Goal: Check status: Check status

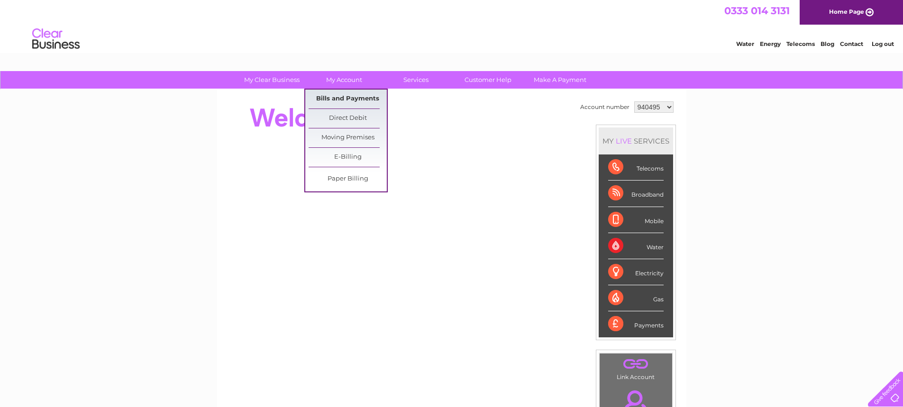
click at [344, 97] on link "Bills and Payments" at bounding box center [348, 99] width 78 height 19
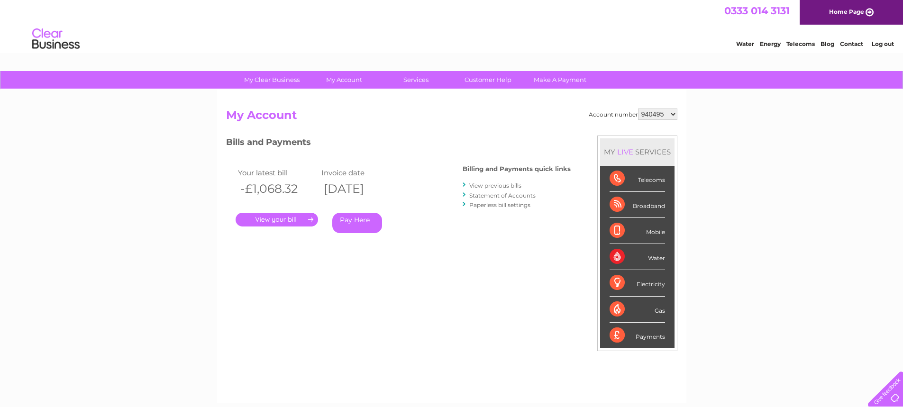
click at [502, 186] on link "View previous bills" at bounding box center [495, 185] width 52 height 7
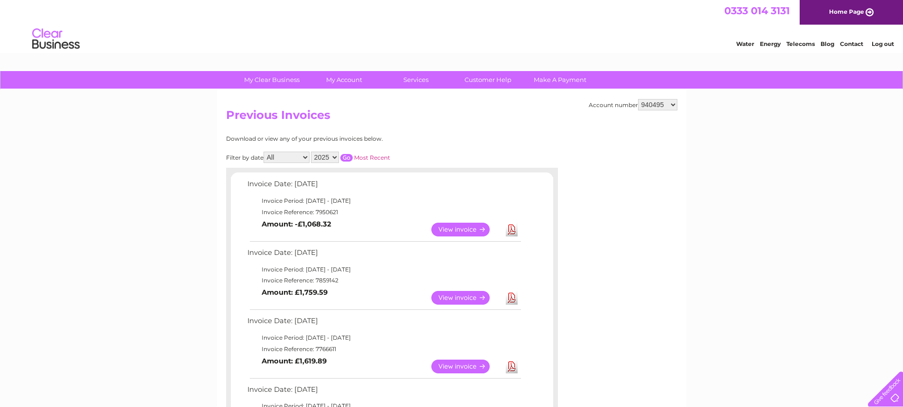
click at [659, 109] on select "940495 943753 950488 1144227" at bounding box center [657, 104] width 39 height 11
select select "943753"
click at [638, 99] on select "940495 943753 950488 1144227" at bounding box center [657, 104] width 39 height 11
click at [660, 108] on select "940495 943753 950488 1144227" at bounding box center [657, 104] width 39 height 11
select select "950488"
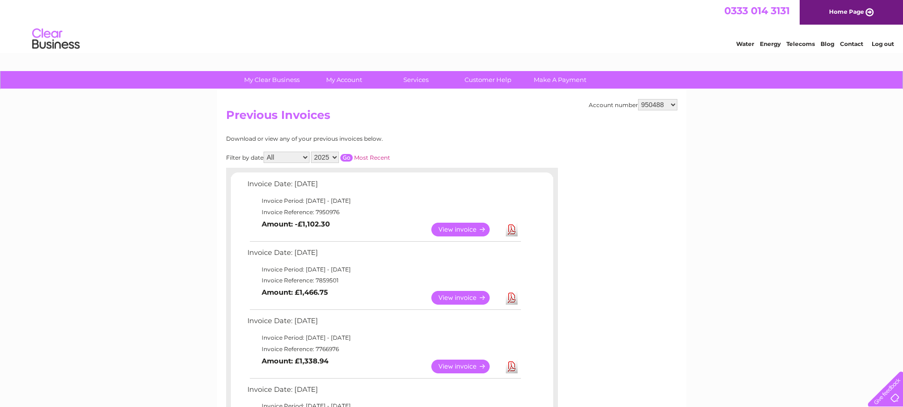
click at [638, 99] on select "940495 943753 950488 1144227" at bounding box center [657, 104] width 39 height 11
click at [656, 106] on select "940495 943753 950488 1144227" at bounding box center [657, 104] width 39 height 11
select select "1144227"
click at [638, 99] on select "940495 943753 950488 1144227" at bounding box center [657, 104] width 39 height 11
click at [672, 105] on select "940495 943753 950488 1144227" at bounding box center [657, 104] width 39 height 11
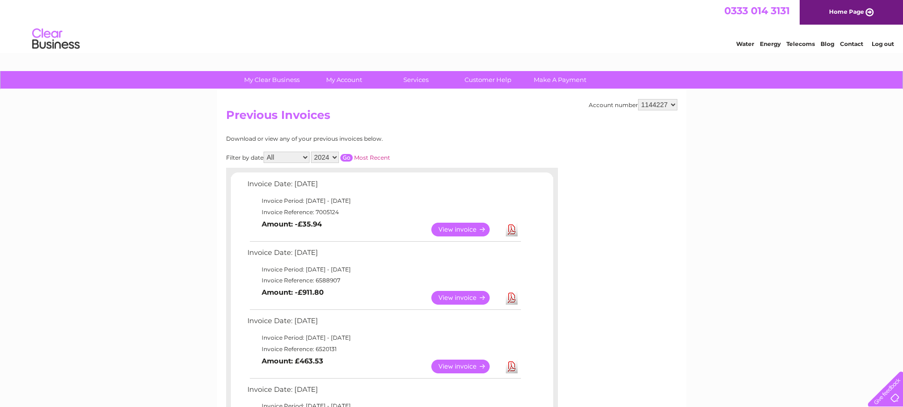
select select "940495"
click at [638, 99] on select "940495 943753 950488 1144227" at bounding box center [657, 104] width 39 height 11
